Goal: Obtain resource: Obtain resource

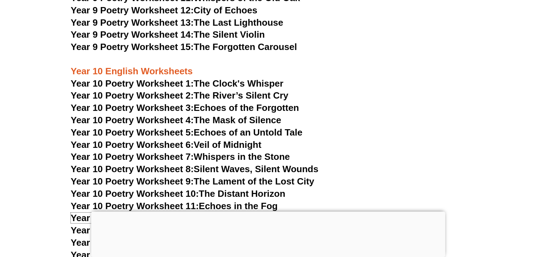
scroll to position [5058, 0]
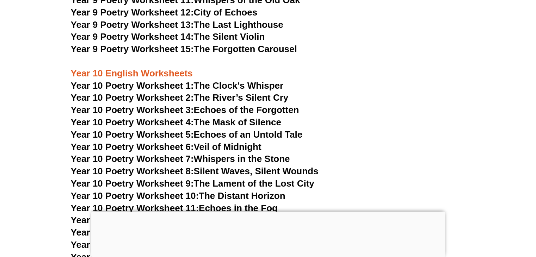
click at [258, 166] on link "Year 10 Poetry Worksheet 8: Silent Waves, Silent Wounds" at bounding box center [195, 171] width 248 height 11
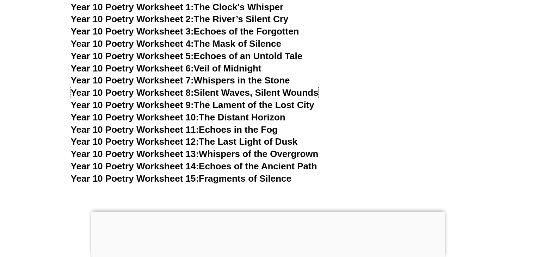
scroll to position [5138, 0]
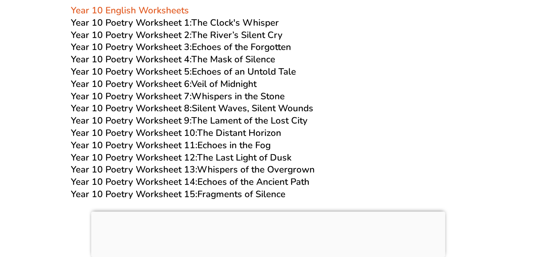
scroll to position [5113, 0]
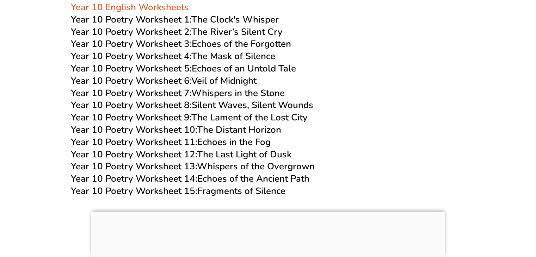
click at [273, 173] on link "Year 10 Poetry Worksheet 14: Echoes of the Ancient Path" at bounding box center [190, 179] width 239 height 12
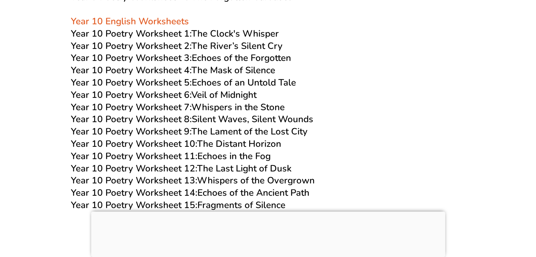
scroll to position [5098, 0]
click at [464, 101] on h3 "Year 10 Poetry Worksheet 7: Whispers in the Stone" at bounding box center [268, 107] width 395 height 12
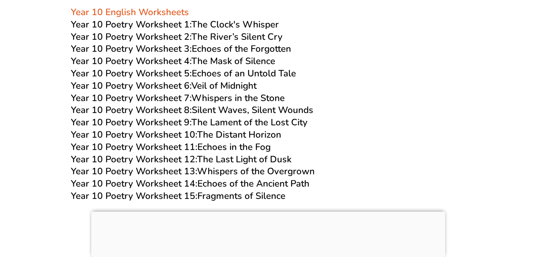
scroll to position [5110, 0]
